Goal: Information Seeking & Learning: Find specific fact

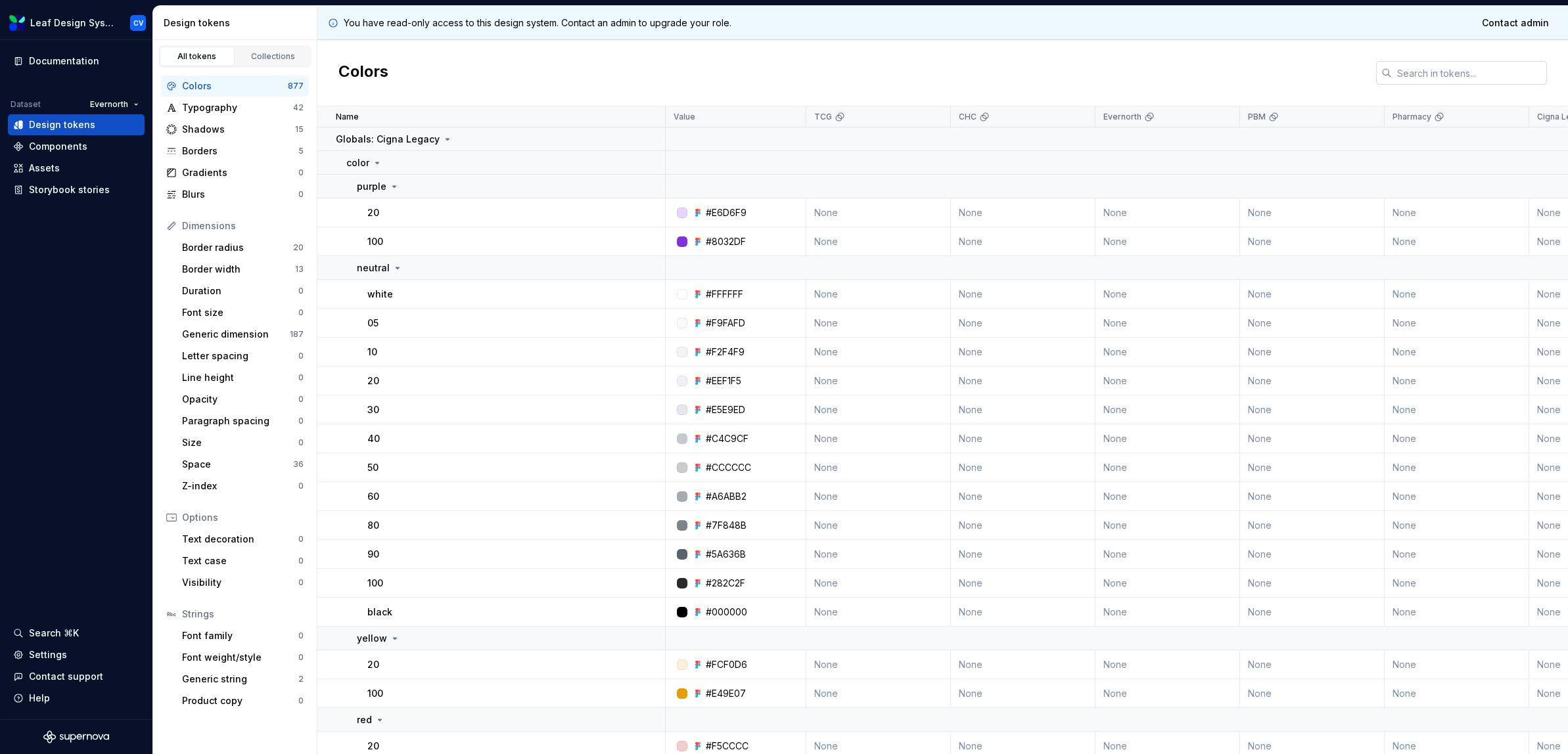
click at [1433, 63] on input "text" at bounding box center [1469, 73] width 155 height 24
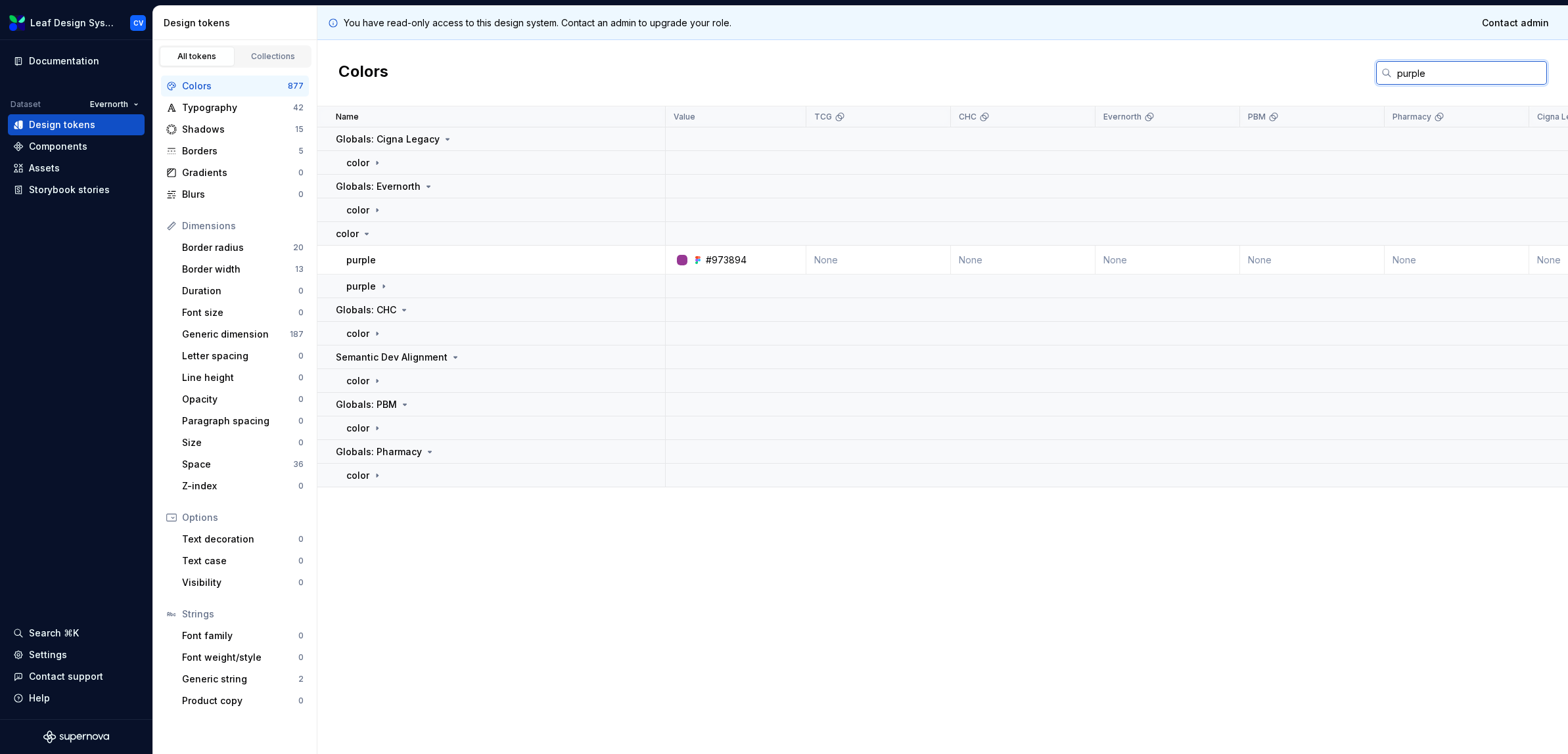
click at [1401, 72] on input "purple" at bounding box center [1469, 73] width 155 height 24
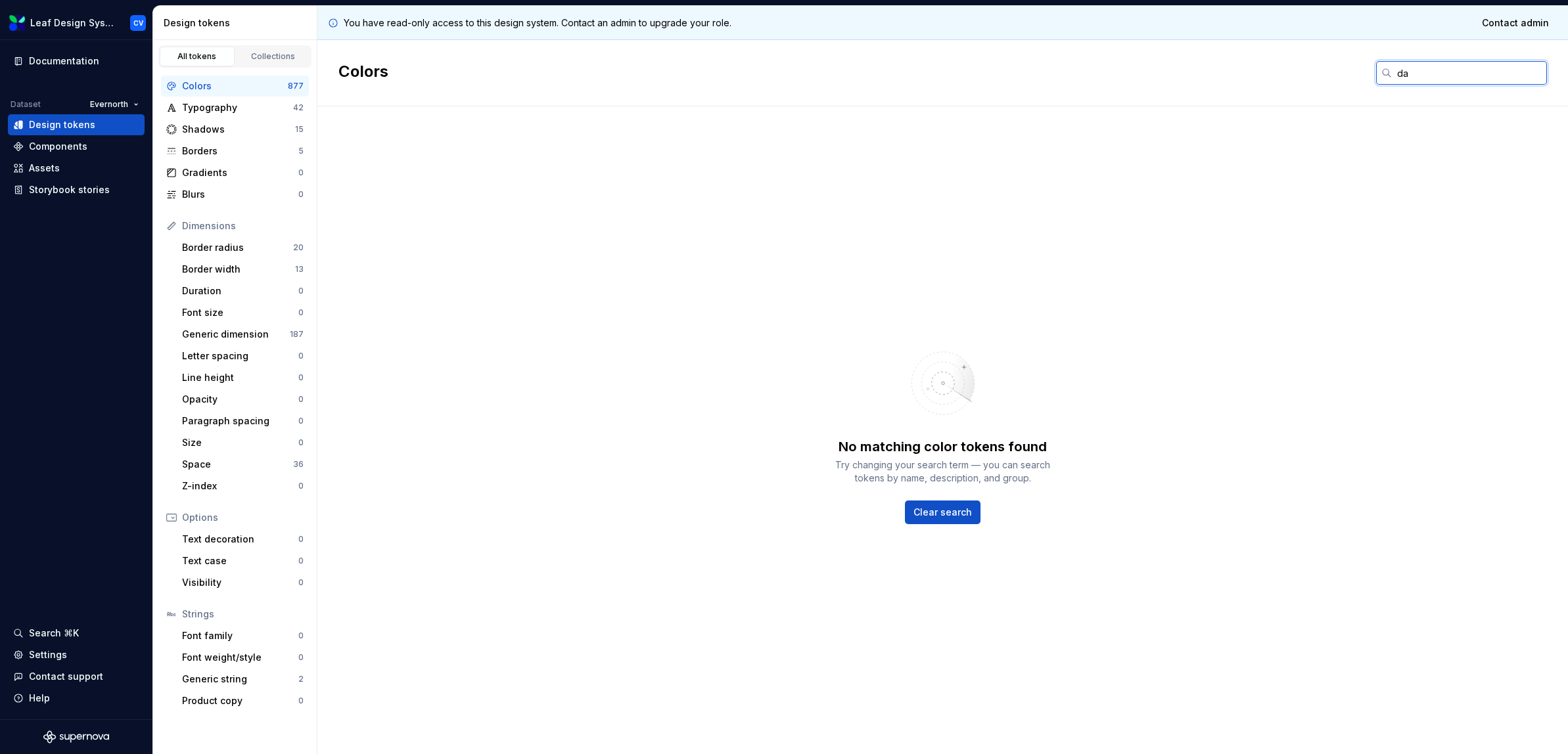
type input "d"
type input "m"
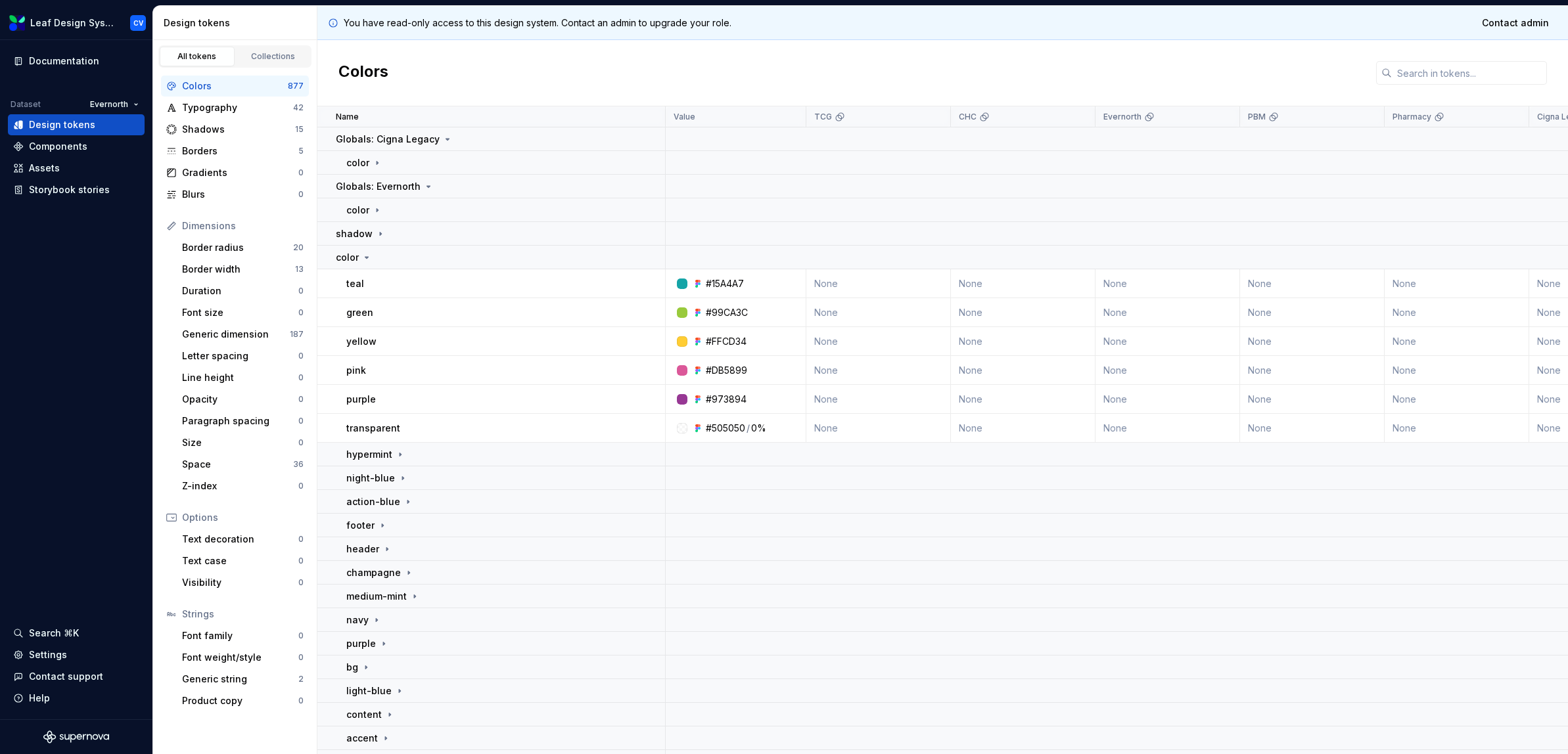
click at [210, 86] on div "Colors" at bounding box center [235, 86] width 106 height 13
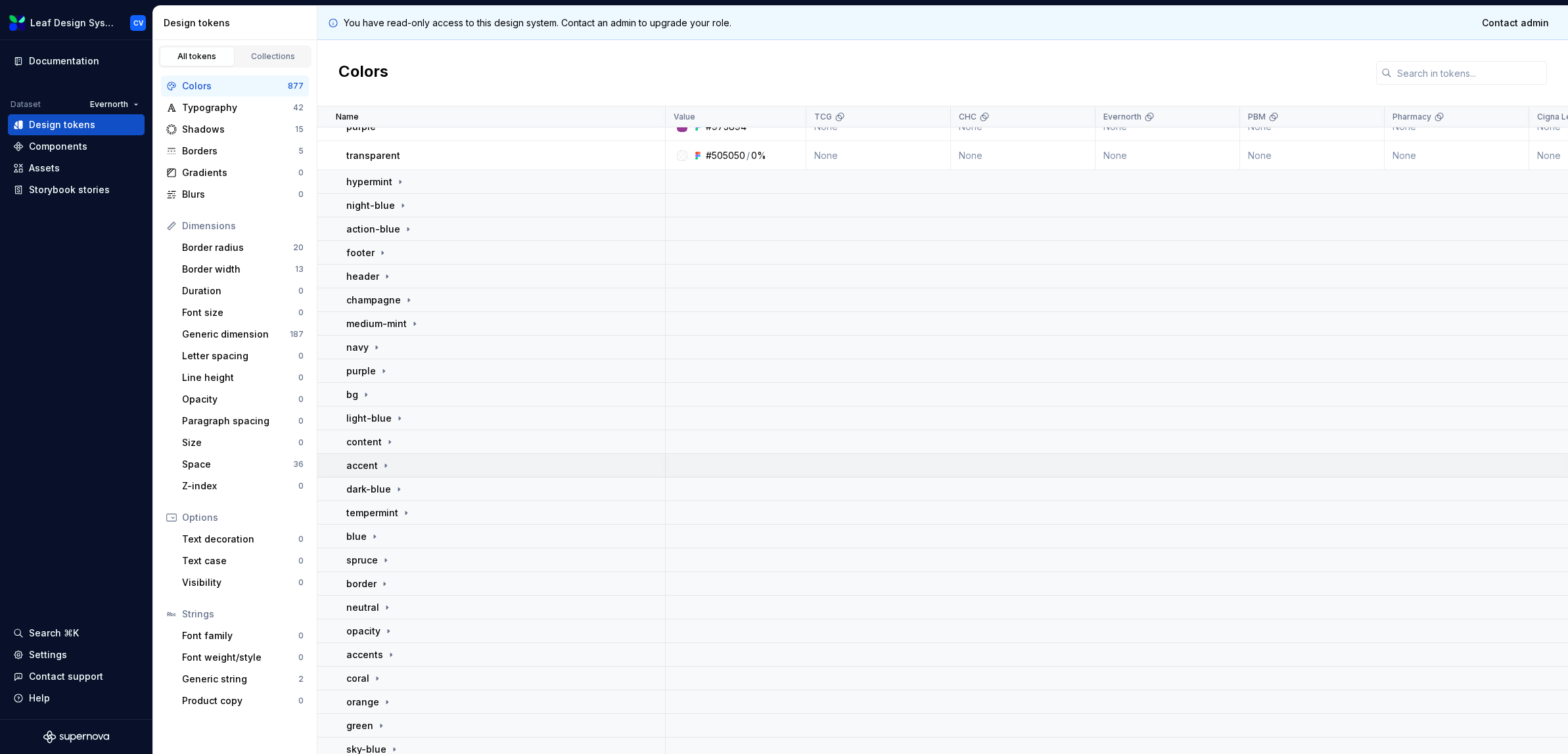
scroll to position [284, 0]
click at [459, 461] on td "accent" at bounding box center [491, 454] width 348 height 24
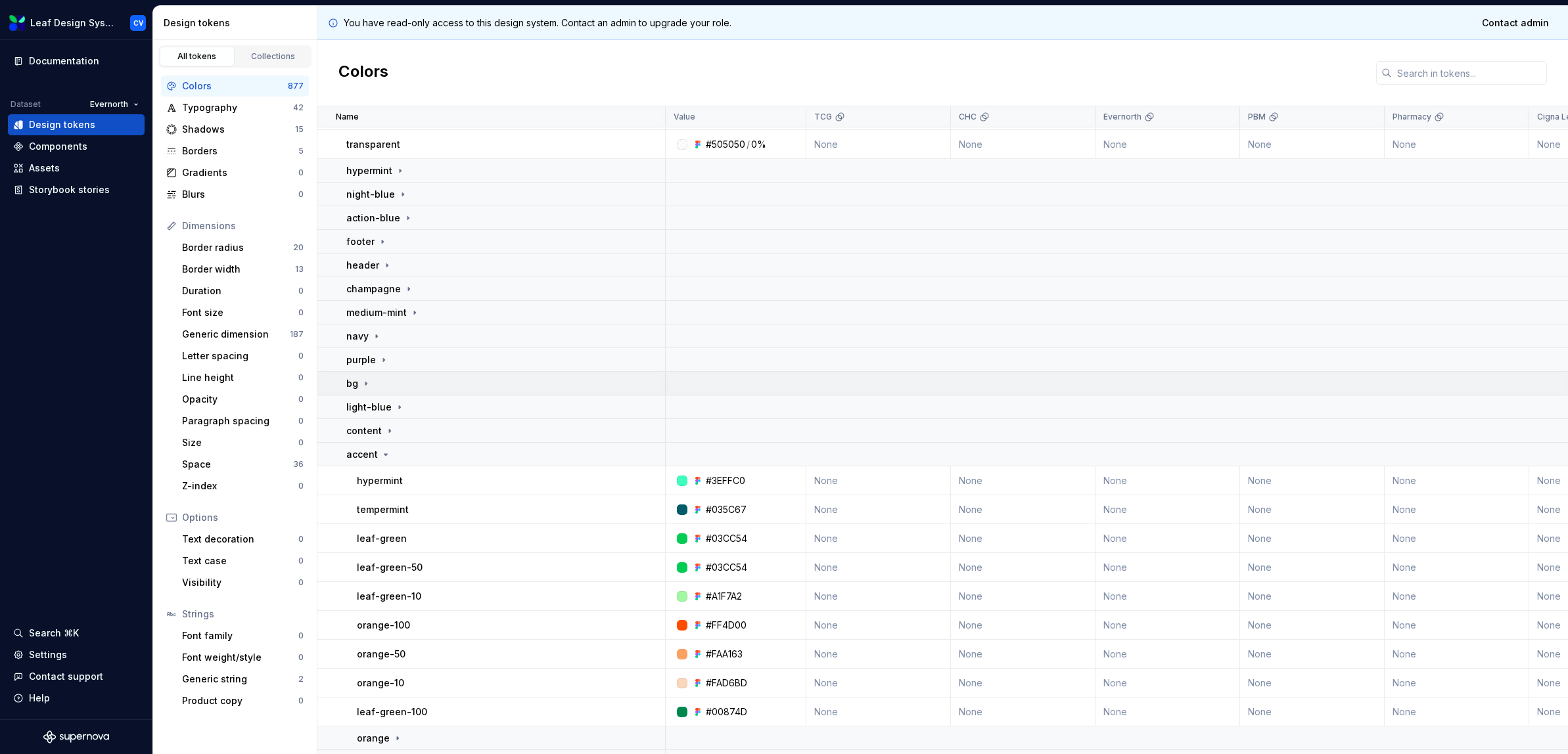
scroll to position [415, 0]
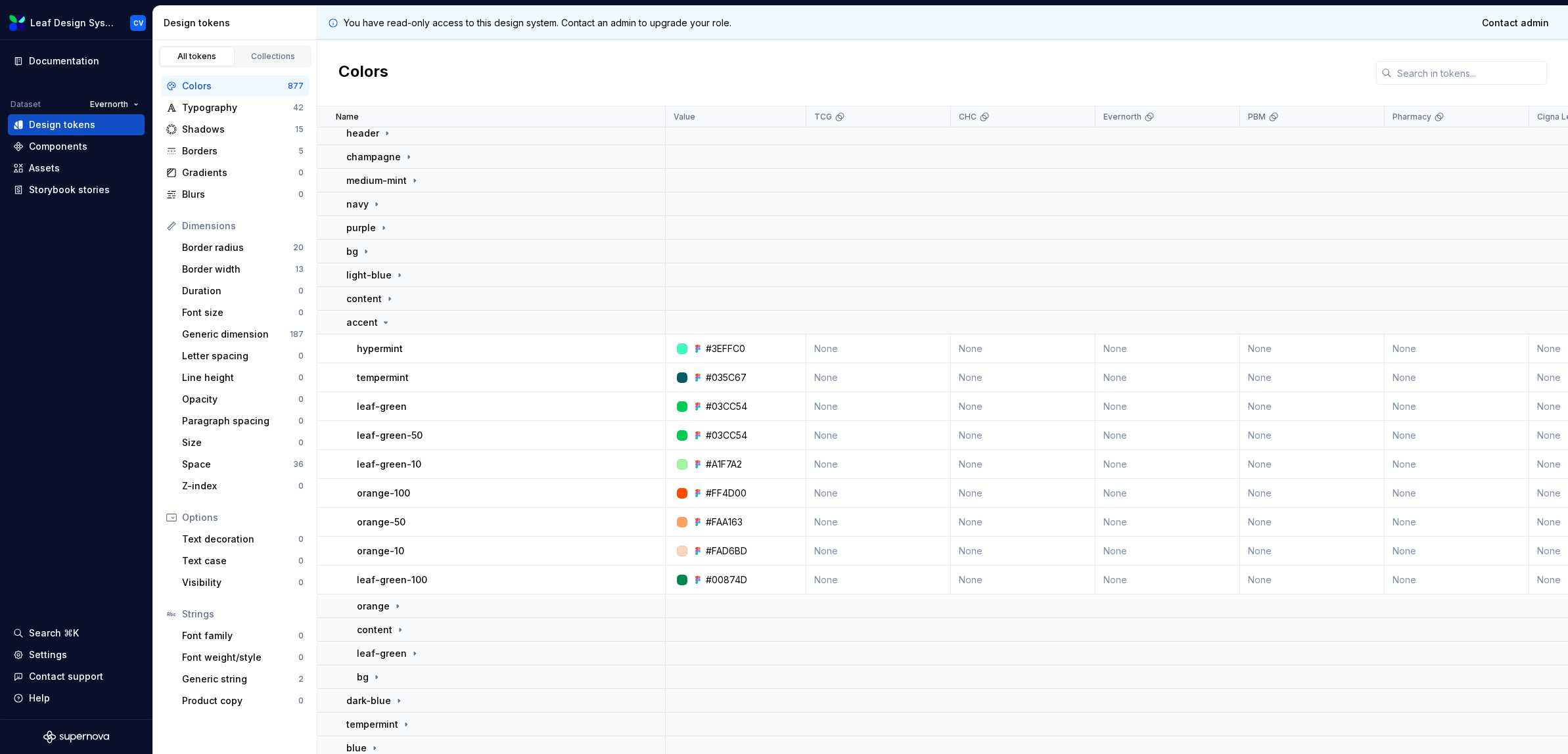
click at [505, 472] on td "leaf-green-10" at bounding box center [491, 464] width 348 height 29
click at [502, 464] on div "leaf-green-10" at bounding box center [510, 464] width 307 height 13
click at [390, 608] on div "orange" at bounding box center [380, 605] width 46 height 13
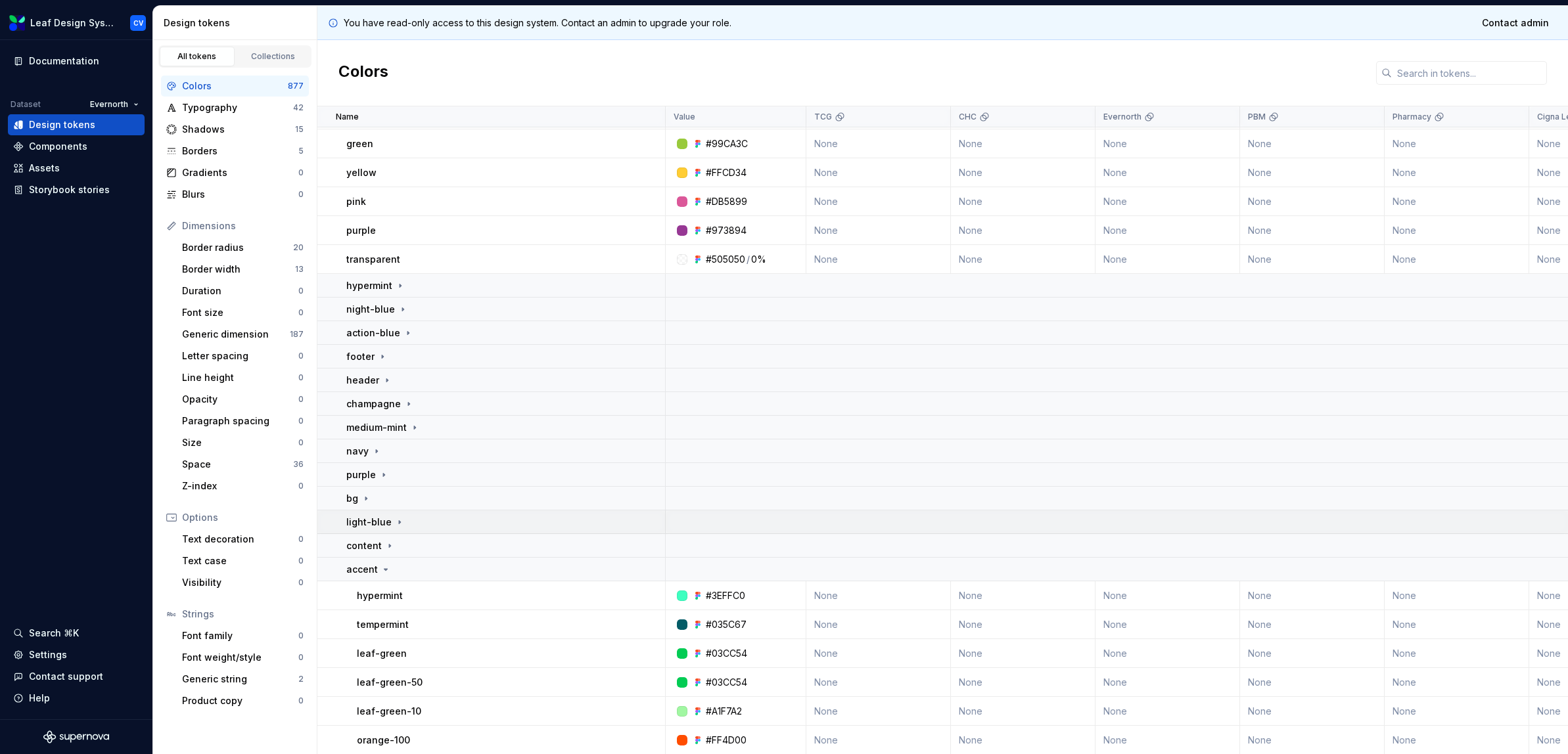
scroll to position [164, 0]
click at [365, 498] on icon at bounding box center [366, 503] width 11 height 11
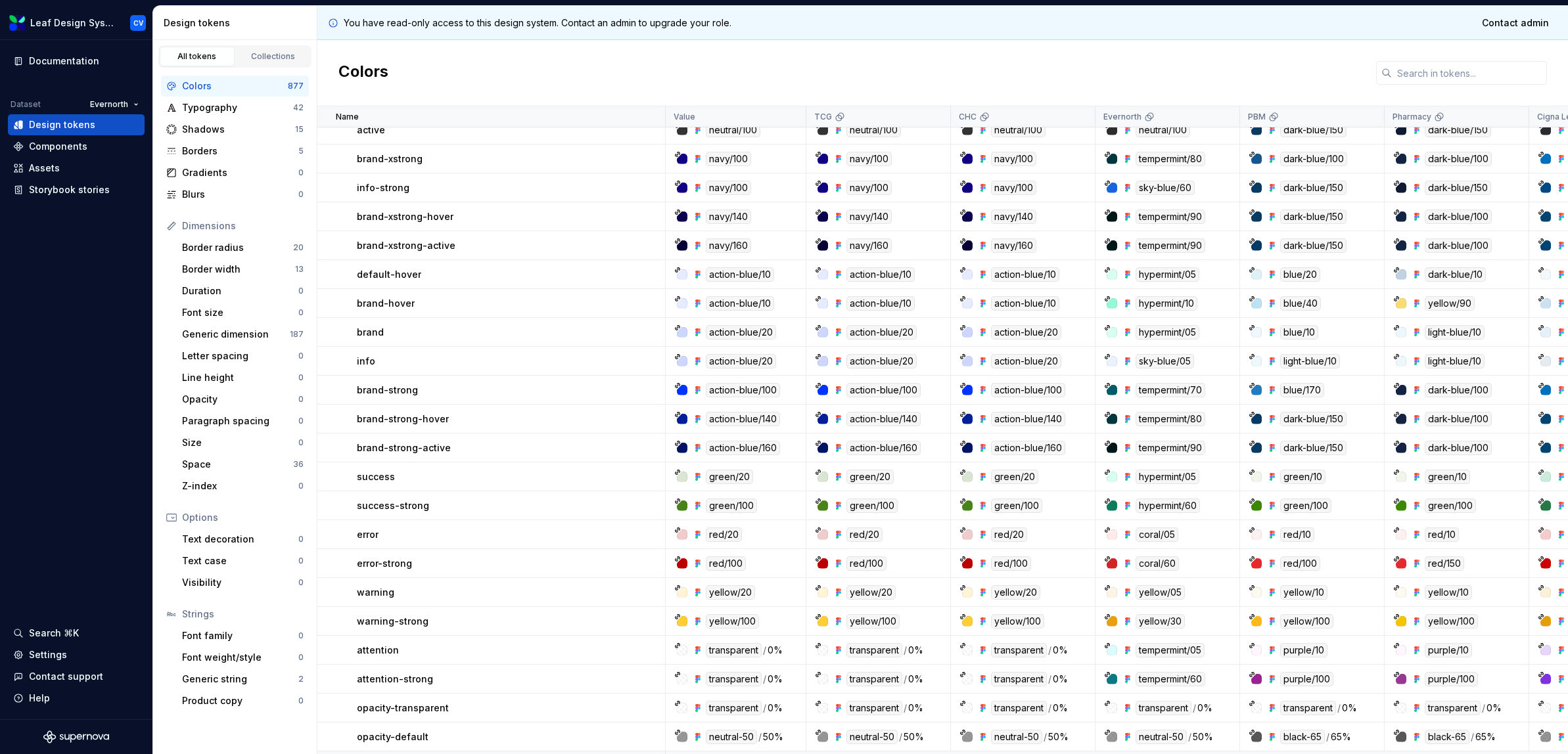
scroll to position [795, 0]
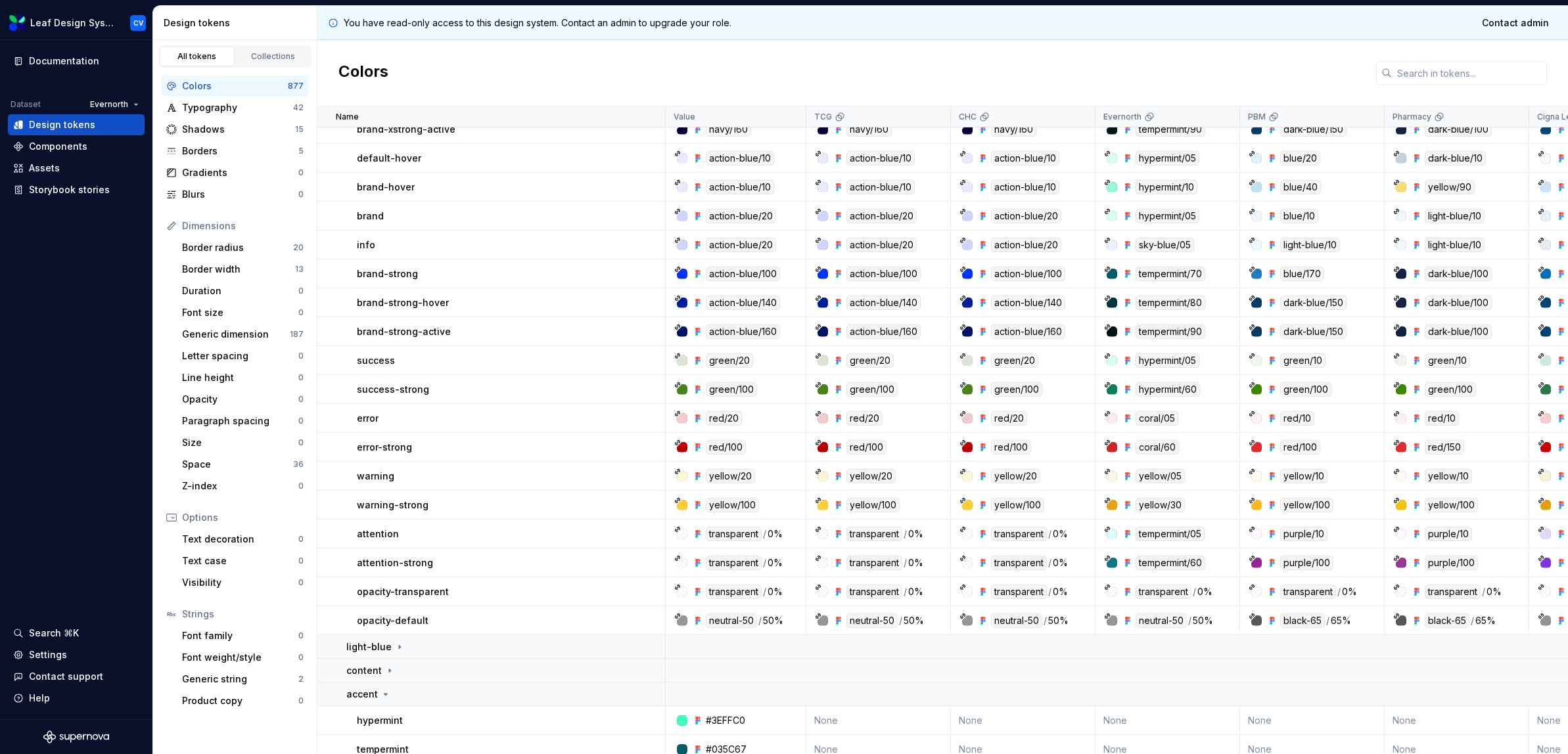
click at [1147, 565] on div "tempermint/60" at bounding box center [1170, 562] width 70 height 15
click at [1100, 562] on div "tempermint/60" at bounding box center [1167, 562] width 143 height 15
click at [1109, 559] on icon at bounding box center [1107, 558] width 7 height 7
click at [1109, 556] on icon at bounding box center [1107, 558] width 5 height 5
click at [1106, 558] on icon at bounding box center [1107, 558] width 5 height 5
